Goal: Information Seeking & Learning: Learn about a topic

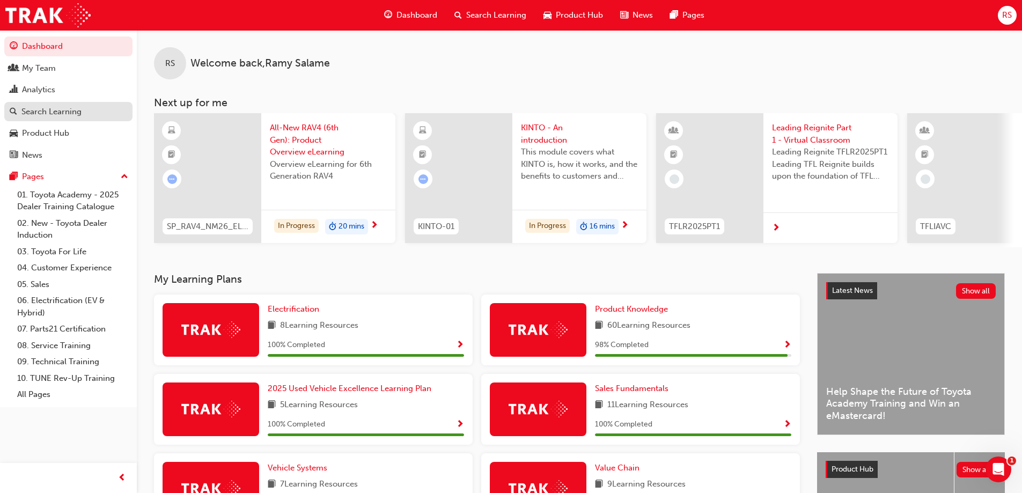
click at [44, 109] on div "Search Learning" at bounding box center [51, 112] width 60 height 12
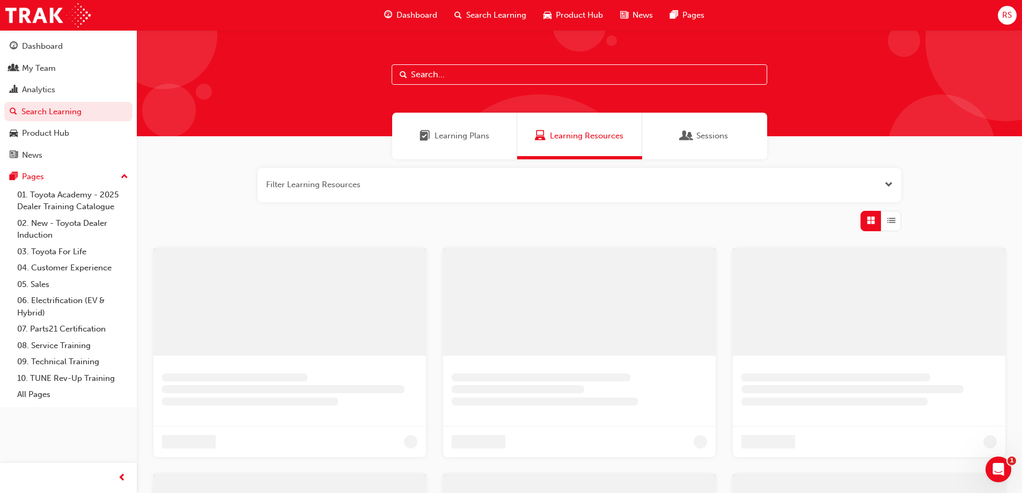
click at [501, 65] on input "text" at bounding box center [580, 74] width 376 height 20
type input "spk9102"
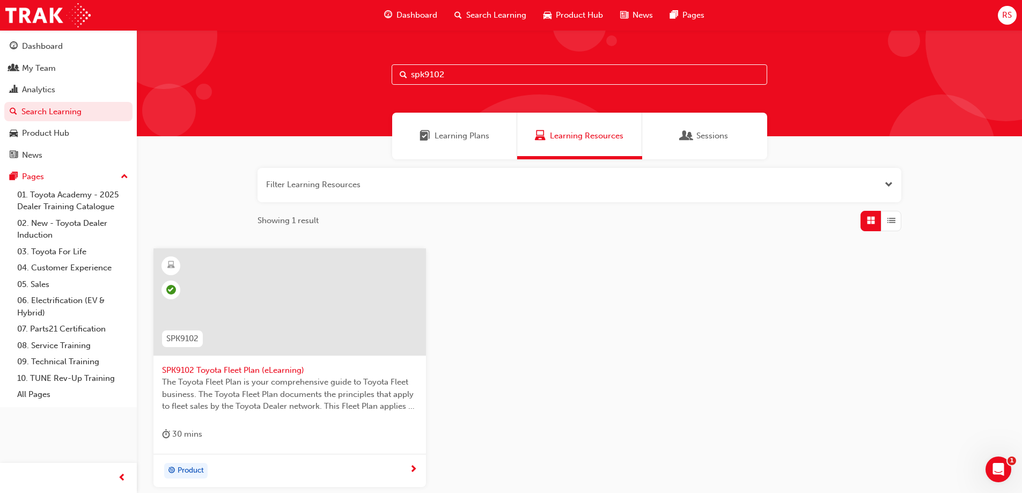
scroll to position [98, 0]
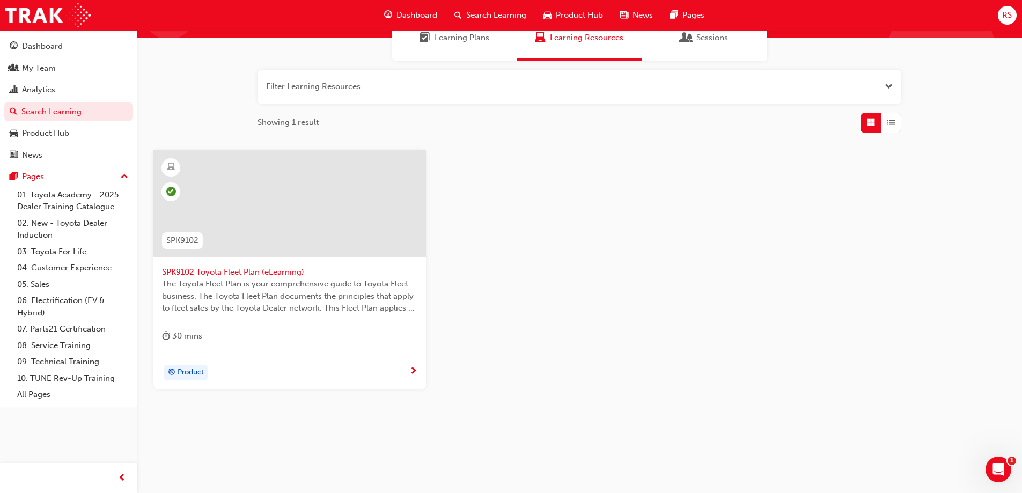
click at [234, 264] on div at bounding box center [289, 212] width 255 height 107
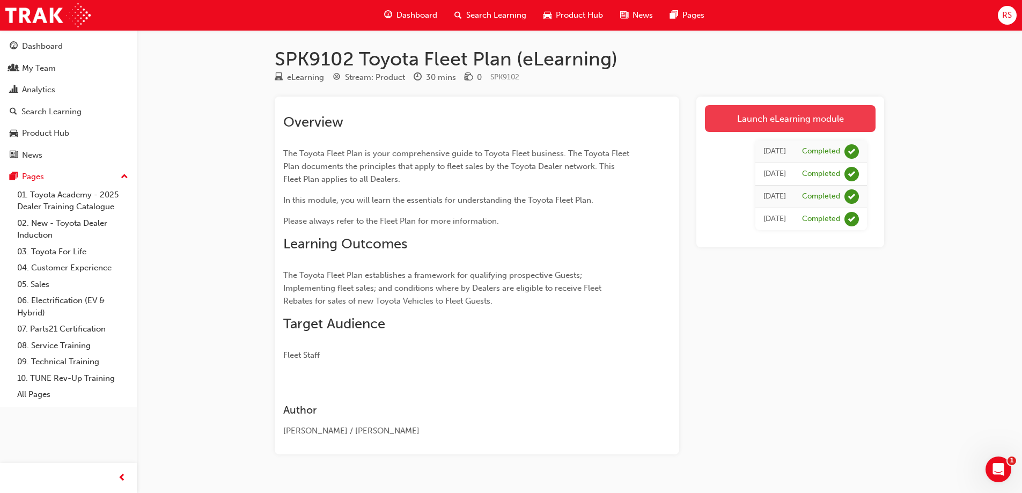
click at [772, 117] on link "Launch eLearning module" at bounding box center [790, 118] width 171 height 27
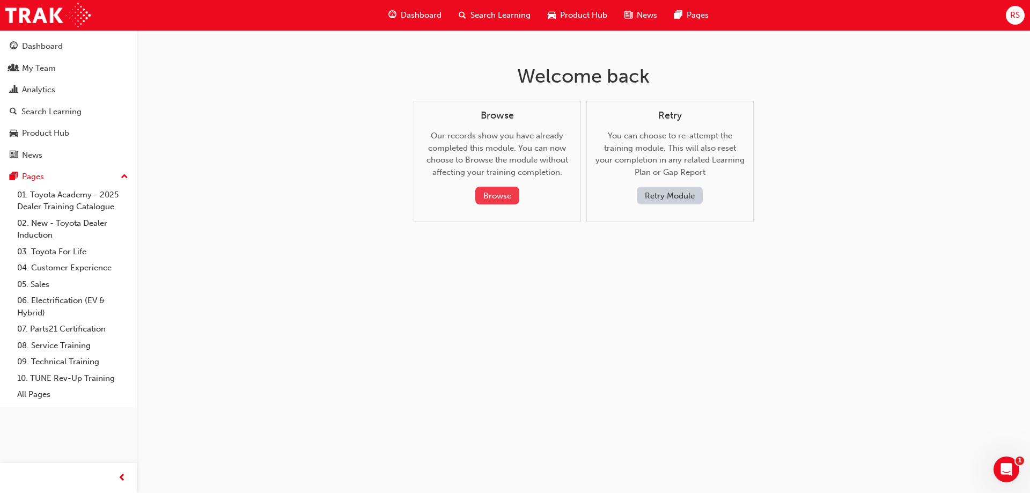
click at [489, 194] on button "Browse" at bounding box center [497, 196] width 44 height 18
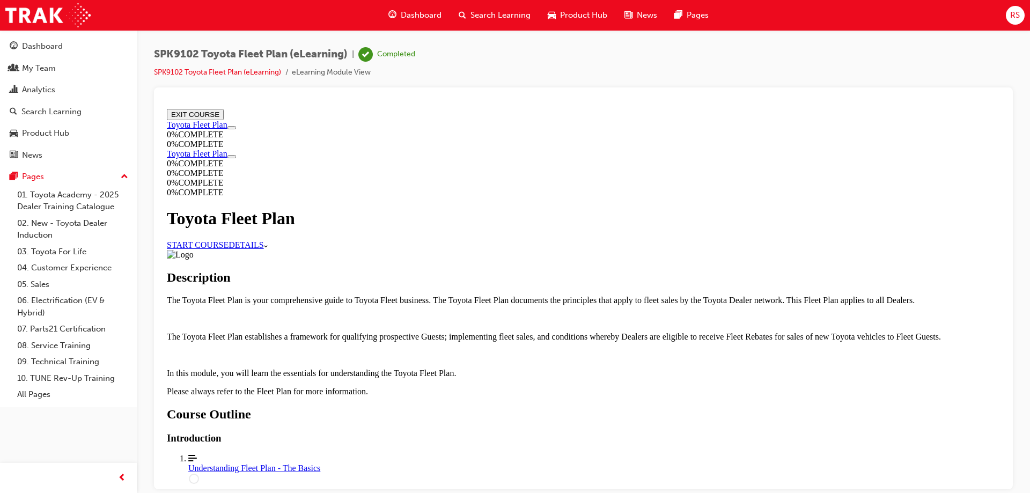
click at [229, 240] on link "START COURSE" at bounding box center [198, 244] width 62 height 9
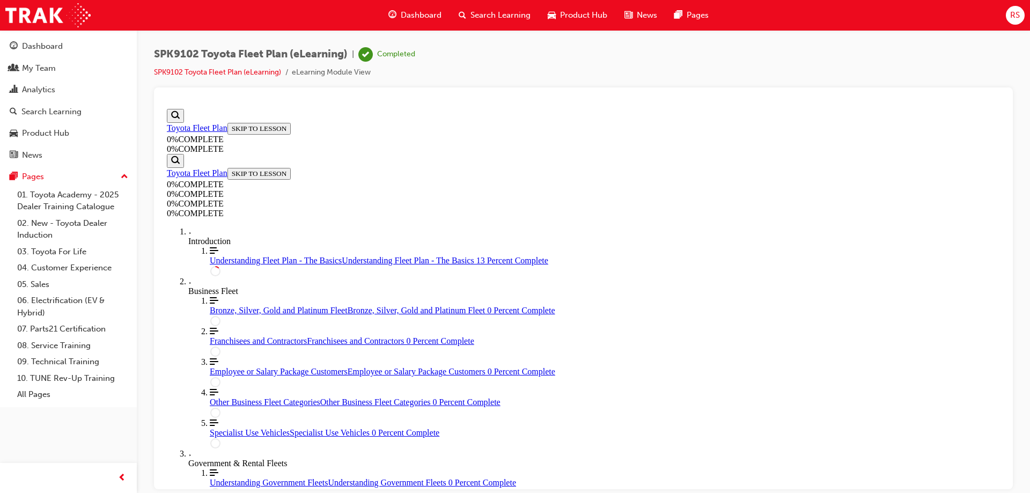
scroll to position [37, 0]
click at [52, 49] on div "Dashboard" at bounding box center [42, 46] width 41 height 12
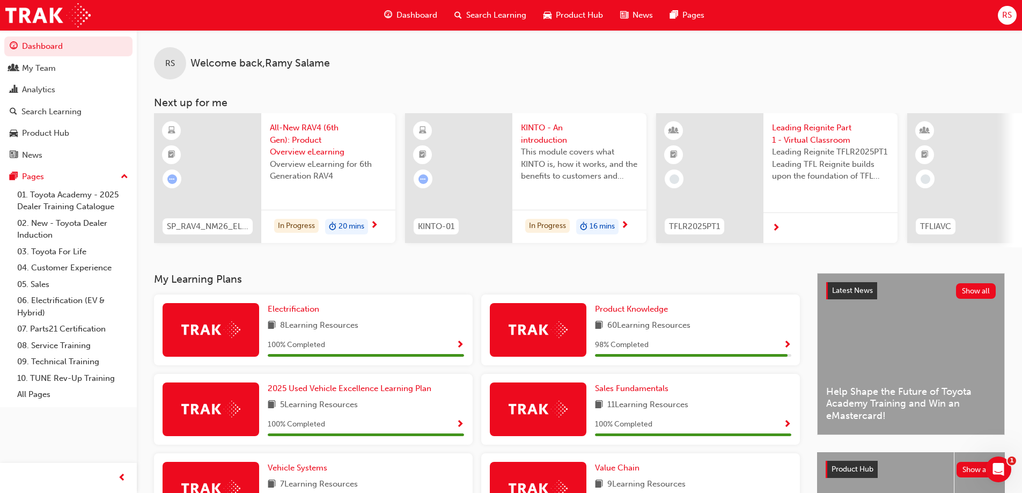
click at [474, 14] on span "Search Learning" at bounding box center [496, 15] width 60 height 12
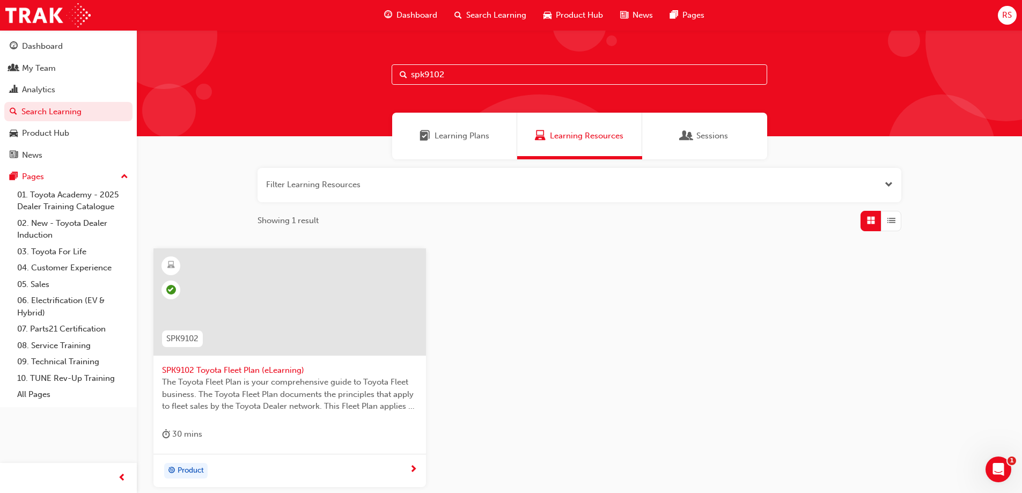
click at [239, 330] on div at bounding box center [289, 301] width 273 height 107
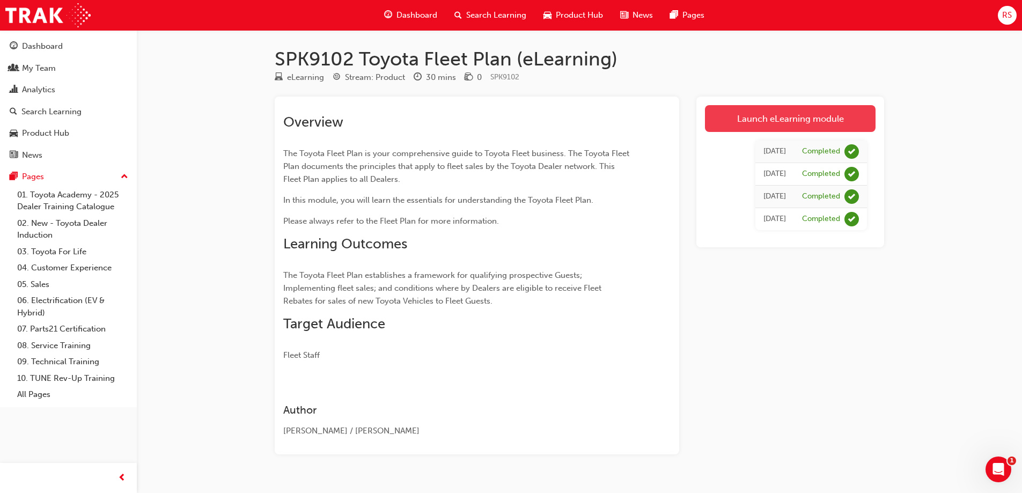
click at [807, 120] on link "Launch eLearning module" at bounding box center [790, 118] width 171 height 27
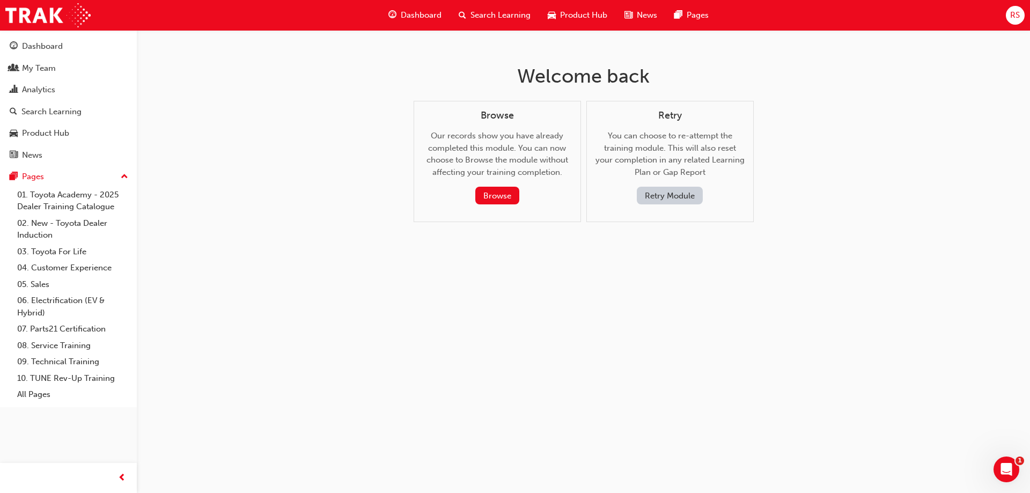
click at [672, 200] on button "Retry Module" at bounding box center [670, 196] width 66 height 18
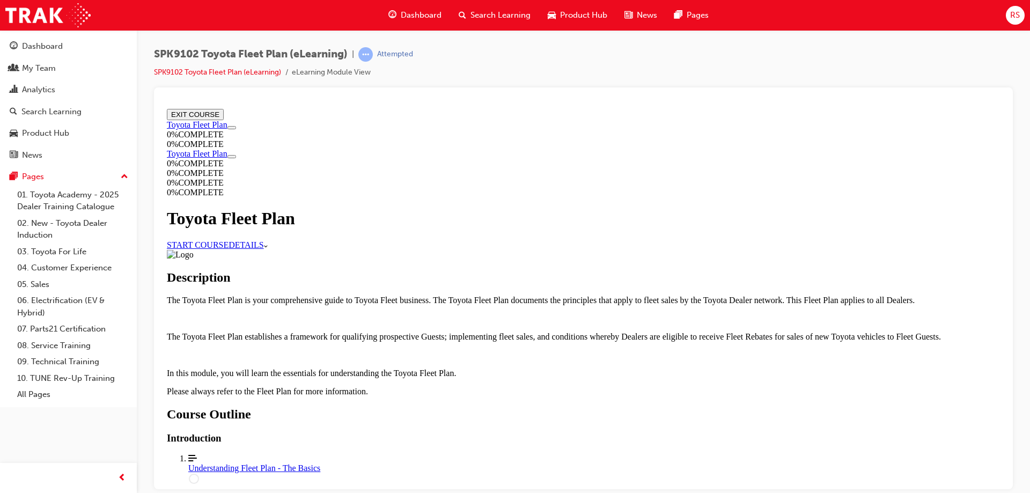
scroll to position [54, 0]
